Goal: Check status

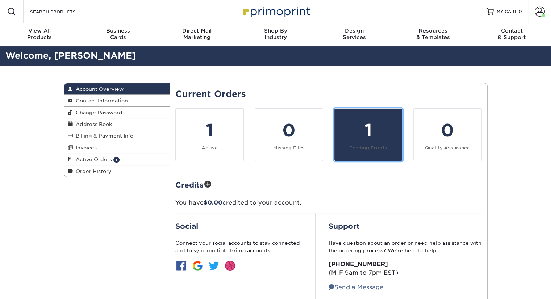
click at [363, 145] on small "Pending Proofs" at bounding box center [368, 147] width 38 height 5
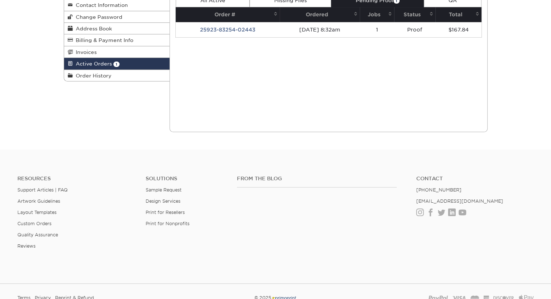
scroll to position [36, 0]
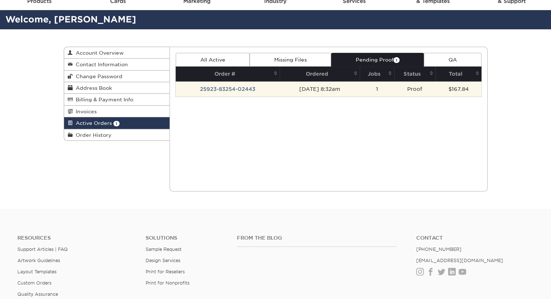
click at [228, 90] on td "25923-83254-02443" at bounding box center [228, 88] width 104 height 15
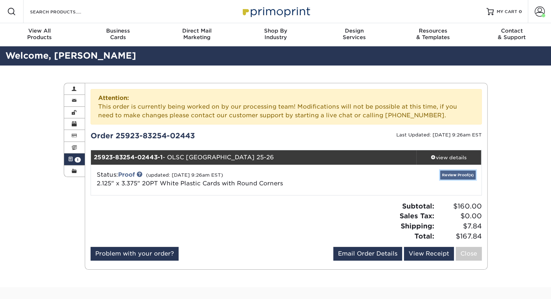
click at [450, 173] on link "Review Proof(s)" at bounding box center [457, 175] width 35 height 9
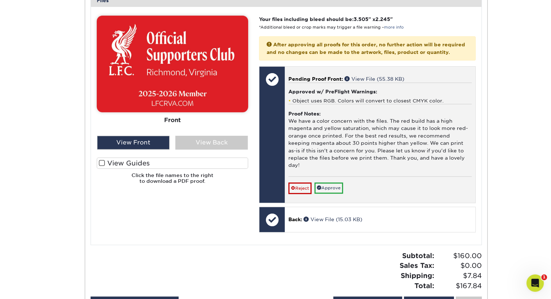
scroll to position [362, 0]
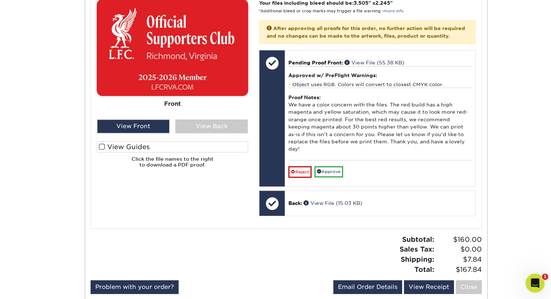
click at [527, 279] on div "Open Intercom Messenger" at bounding box center [534, 282] width 24 height 24
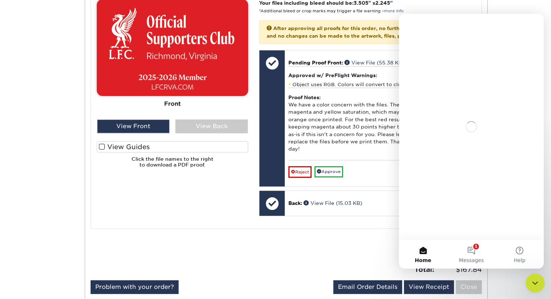
scroll to position [0, 0]
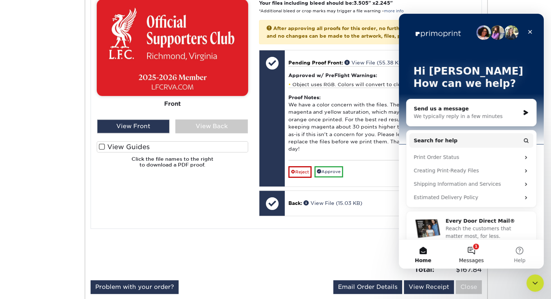
click at [472, 248] on button "1 Messages" at bounding box center [471, 254] width 48 height 29
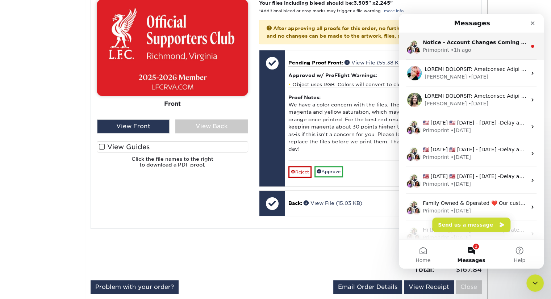
click at [457, 54] on div "Notice - Account Changes Coming Soon ​ Past Order Files Will Not Transfer: Whil…" at bounding box center [471, 46] width 145 height 27
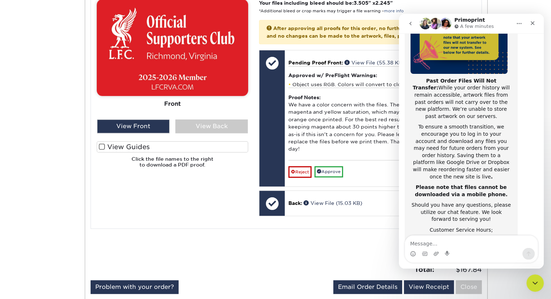
scroll to position [115, 0]
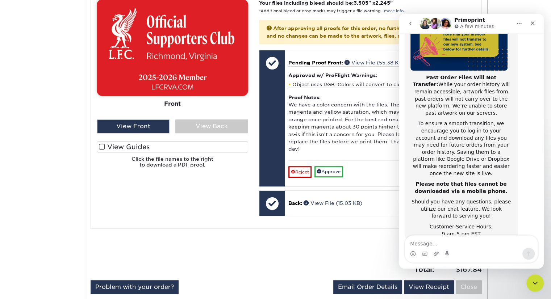
drag, startPoint x: 490, startPoint y: 21, endPoint x: 495, endPoint y: 26, distance: 6.9
click at [495, 26] on div "Primoprint A few minutes" at bounding box center [465, 23] width 92 height 13
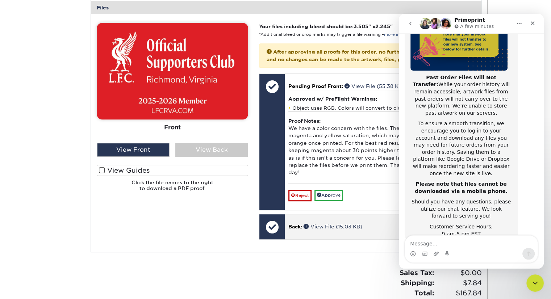
scroll to position [326, 0]
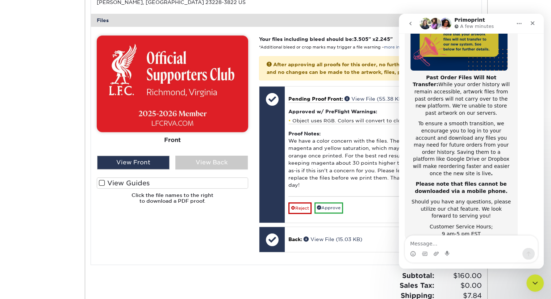
click at [360, 265] on div "Attention: This order is currently being worked on by our processing team! Modi…" at bounding box center [286, 48] width 391 height 570
click at [530, 21] on icon "Close" at bounding box center [532, 23] width 4 height 4
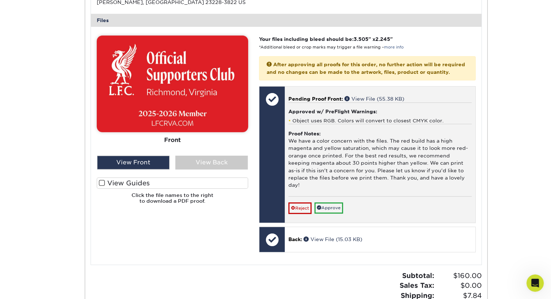
scroll to position [114, 0]
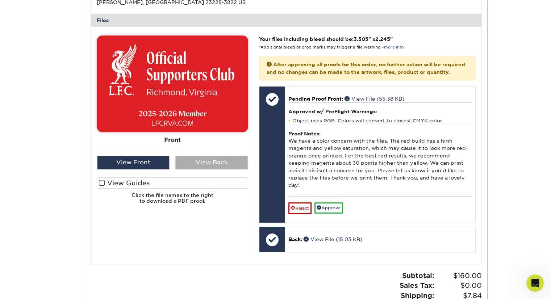
click at [197, 163] on div "View Back" at bounding box center [211, 163] width 72 height 14
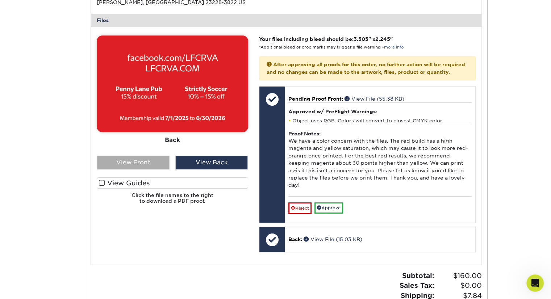
click at [150, 161] on div "View Front" at bounding box center [133, 163] width 72 height 14
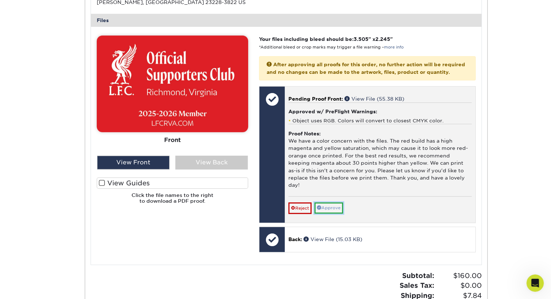
click at [324, 206] on link "Approve" at bounding box center [328, 207] width 29 height 11
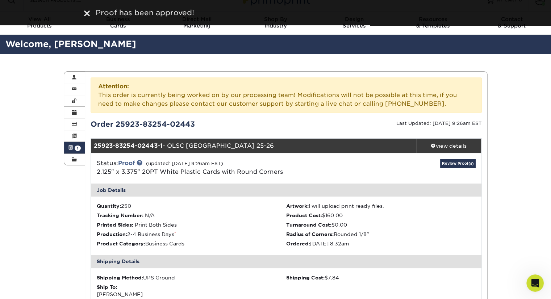
scroll to position [0, 0]
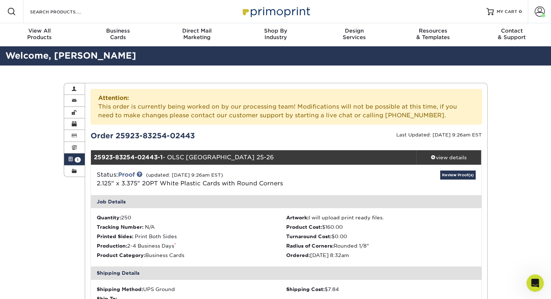
click at [283, 13] on img at bounding box center [275, 12] width 72 height 16
